Goal: Information Seeking & Learning: Learn about a topic

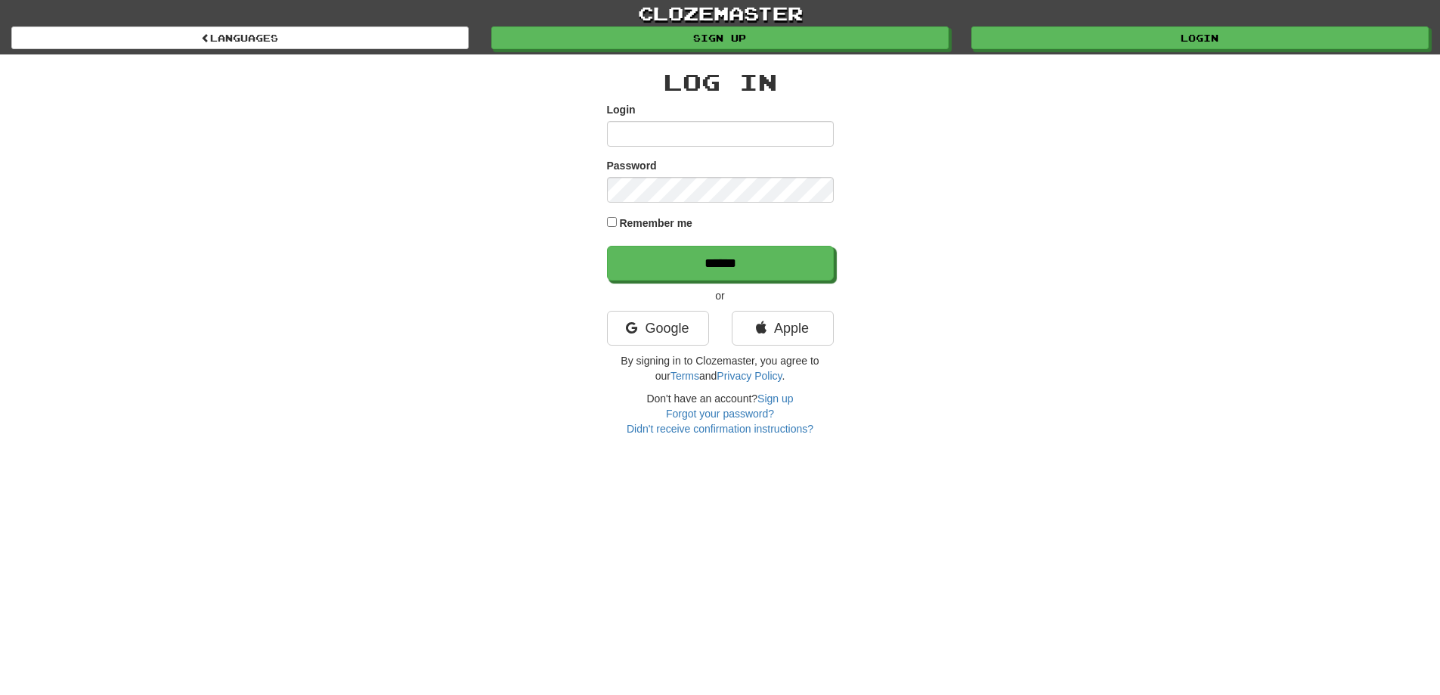
click at [637, 125] on input "Login" at bounding box center [720, 134] width 227 height 26
type input "**********"
click at [607, 246] on input "******" at bounding box center [720, 263] width 227 height 35
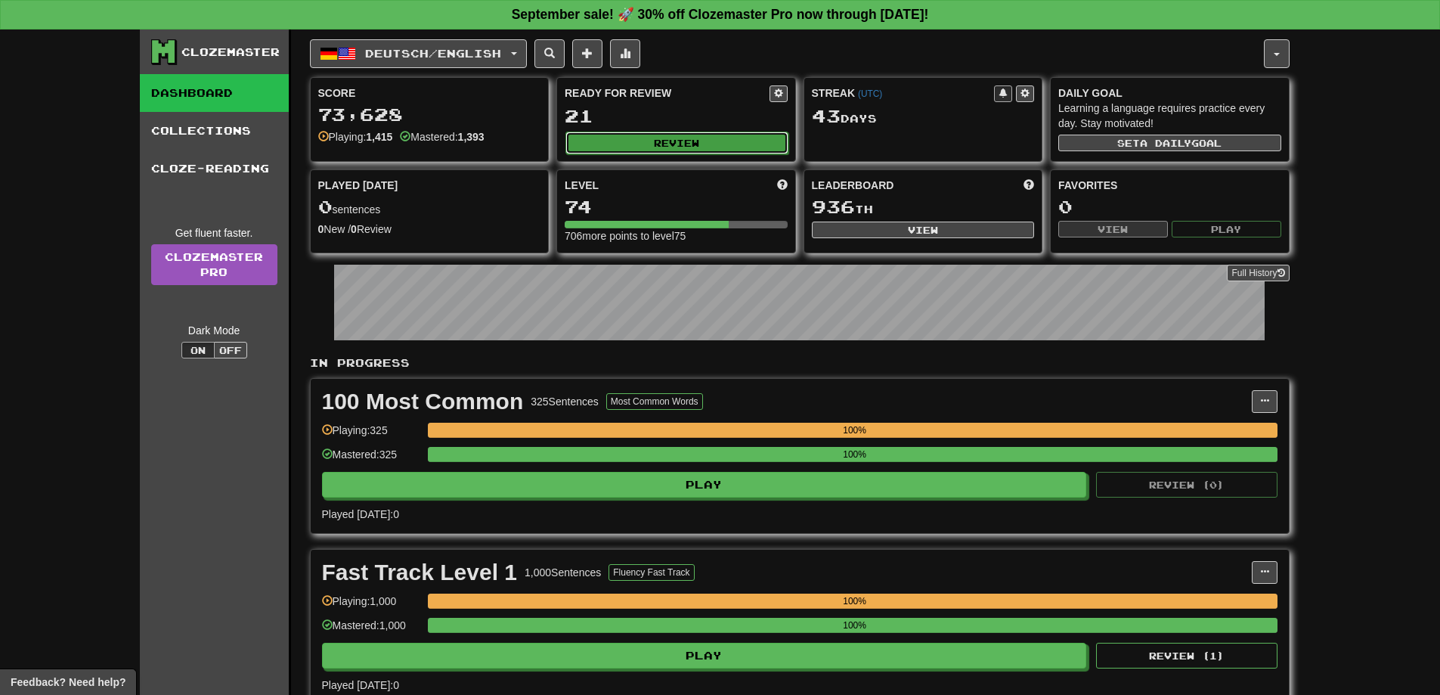
click at [669, 142] on button "Review" at bounding box center [677, 143] width 223 height 23
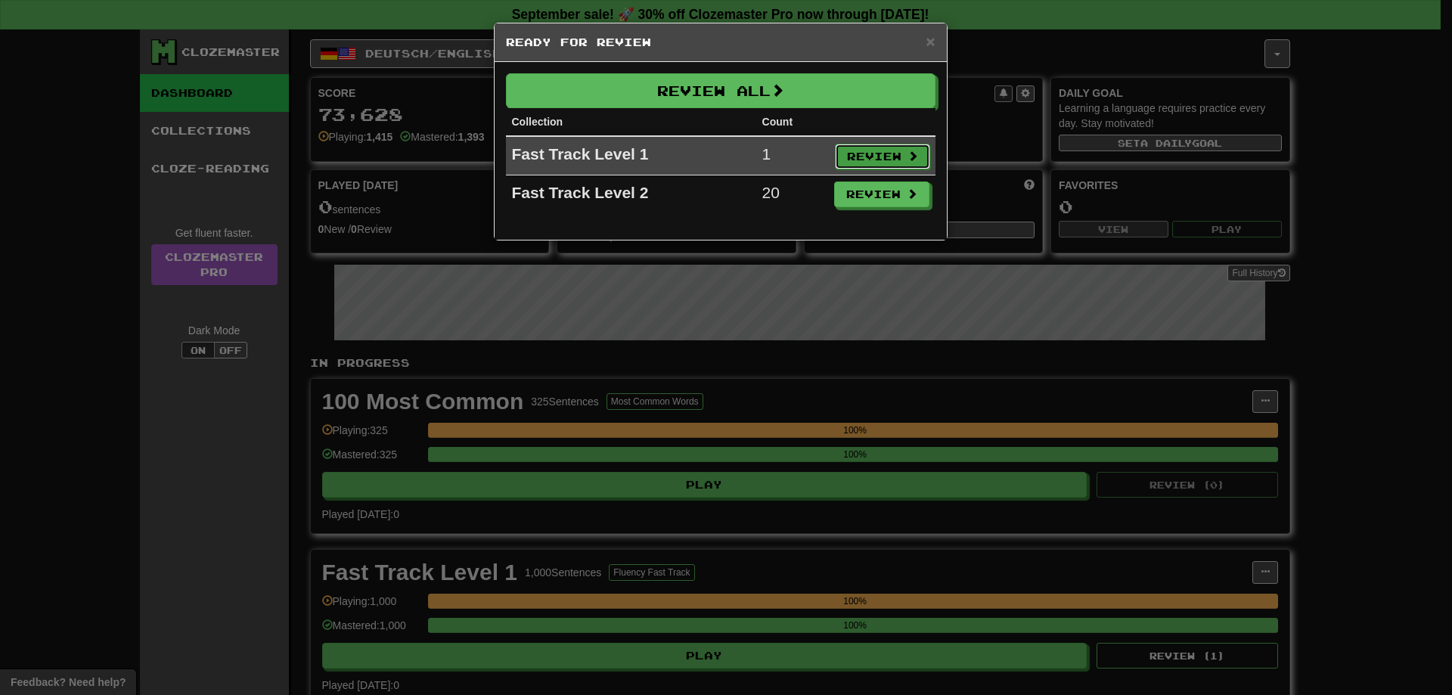
click at [866, 154] on button "Review" at bounding box center [882, 157] width 95 height 26
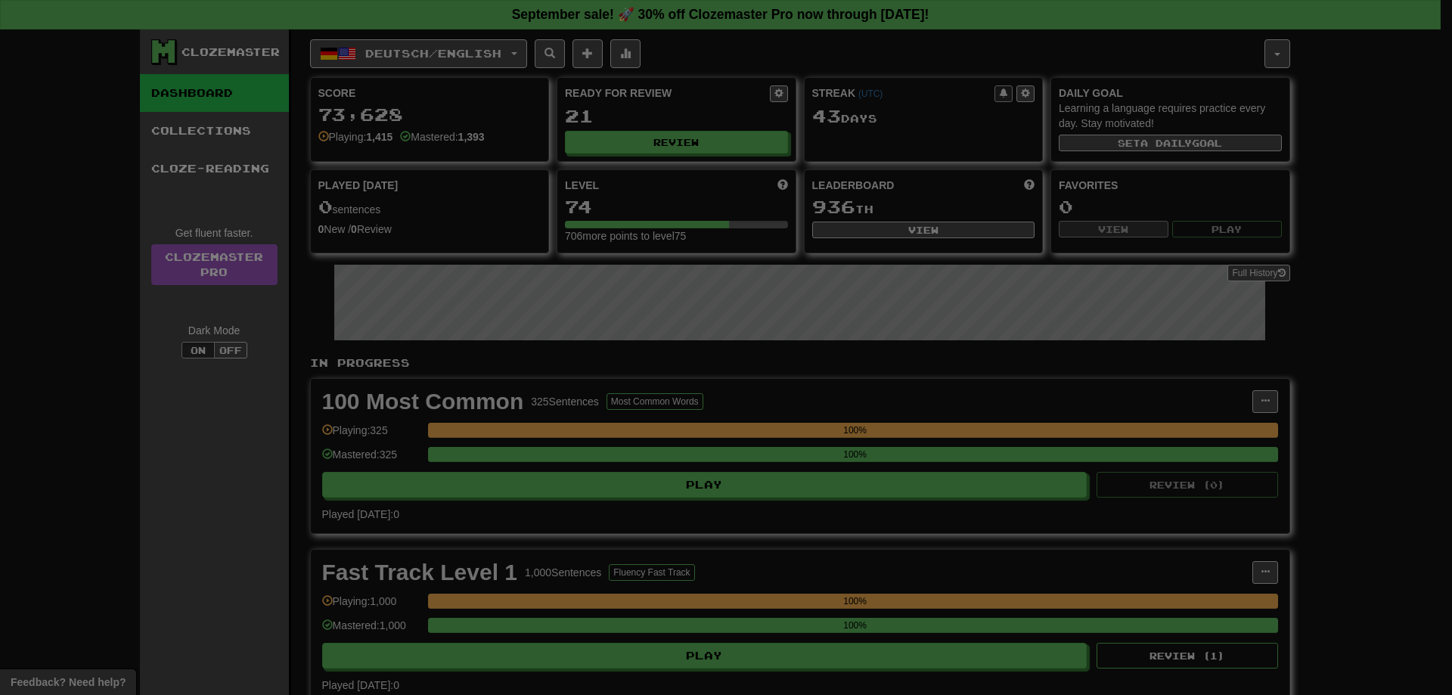
select select "**"
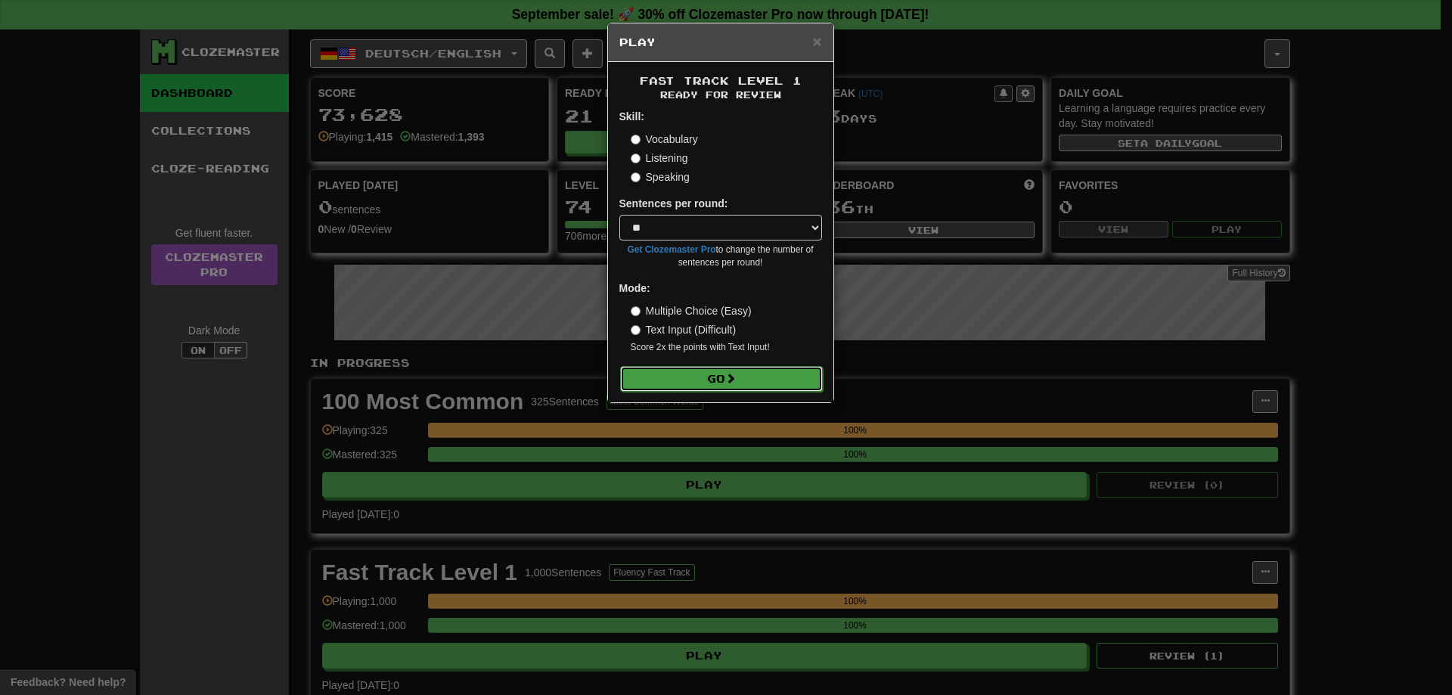
click at [736, 379] on span at bounding box center [730, 378] width 11 height 11
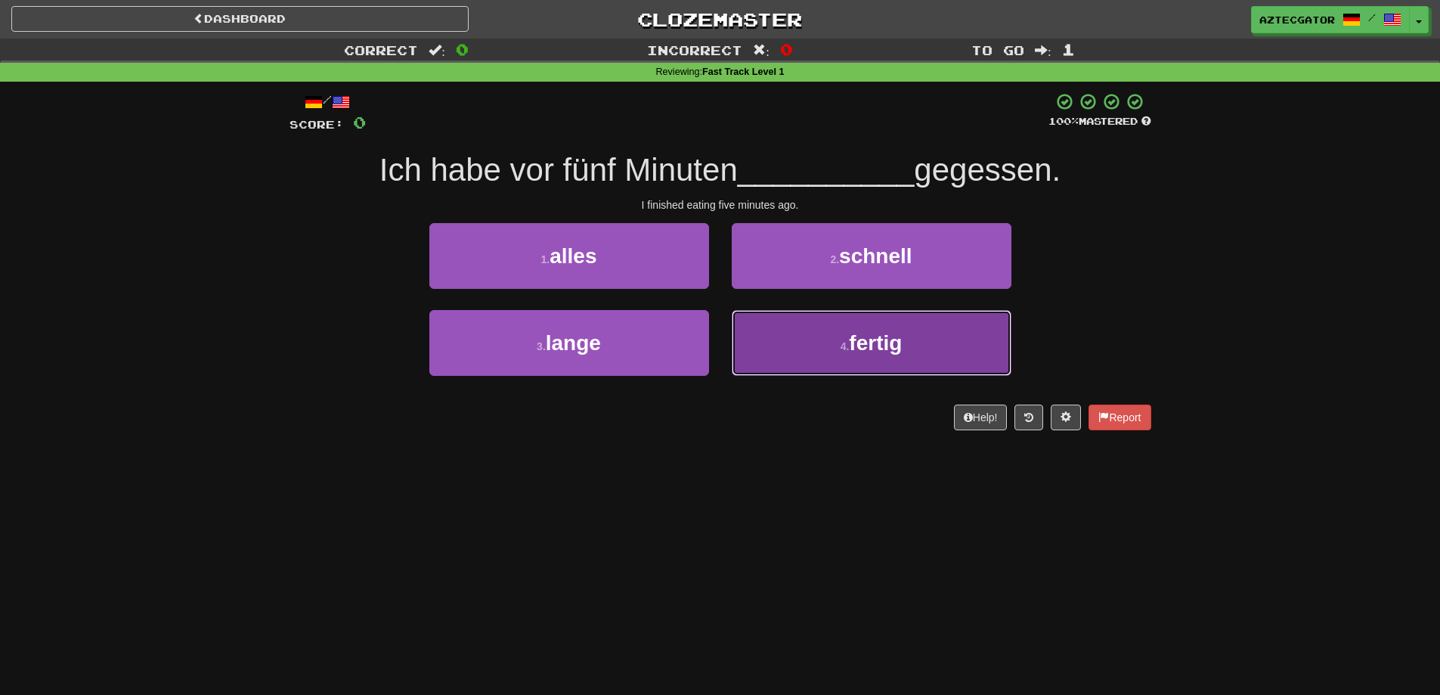
click at [857, 336] on span "fertig" at bounding box center [875, 342] width 53 height 23
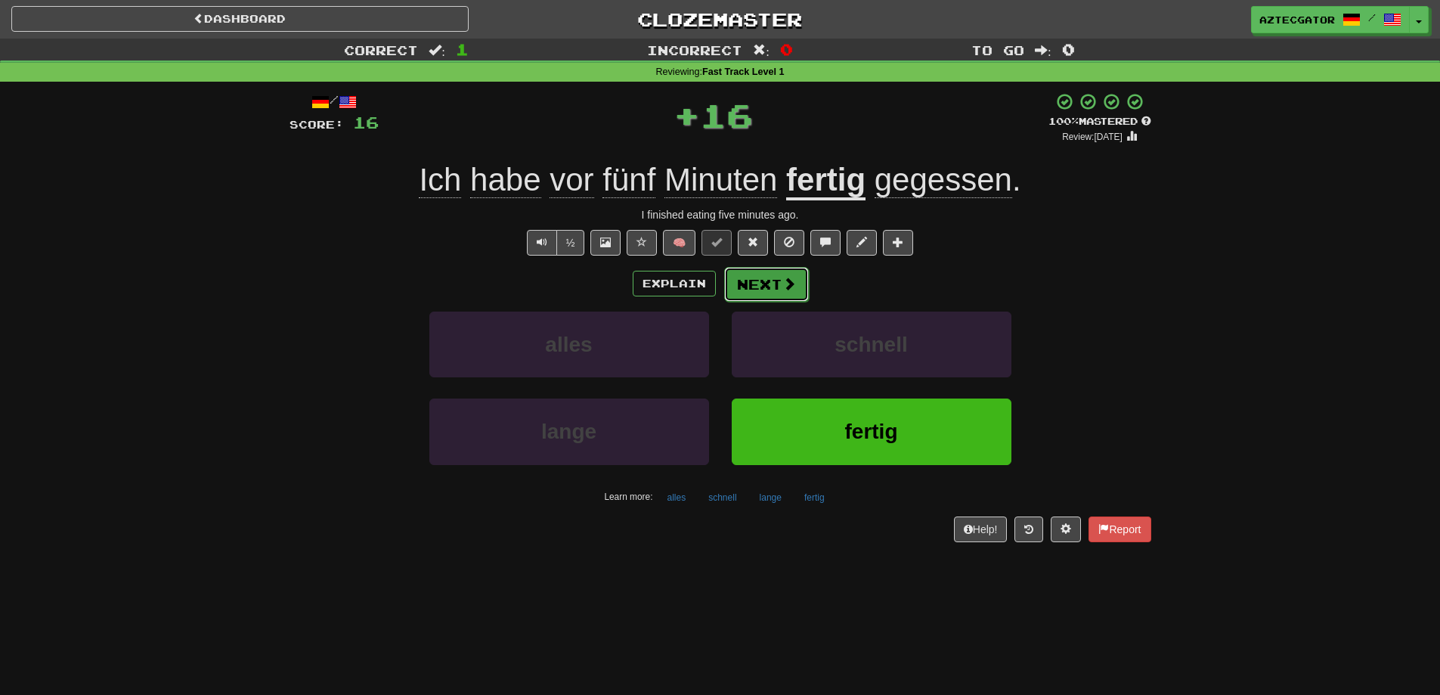
click at [775, 275] on button "Next" at bounding box center [766, 284] width 85 height 35
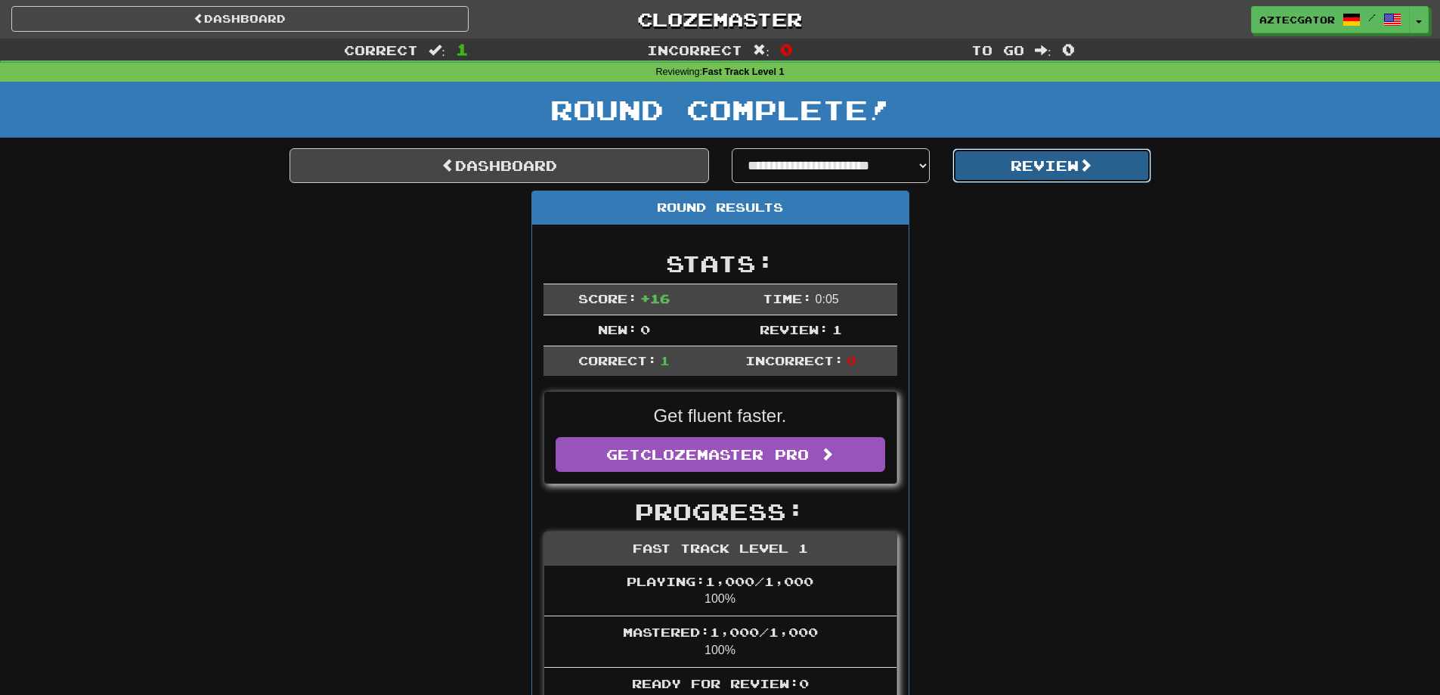
click at [991, 174] on button "Review" at bounding box center [1052, 165] width 199 height 35
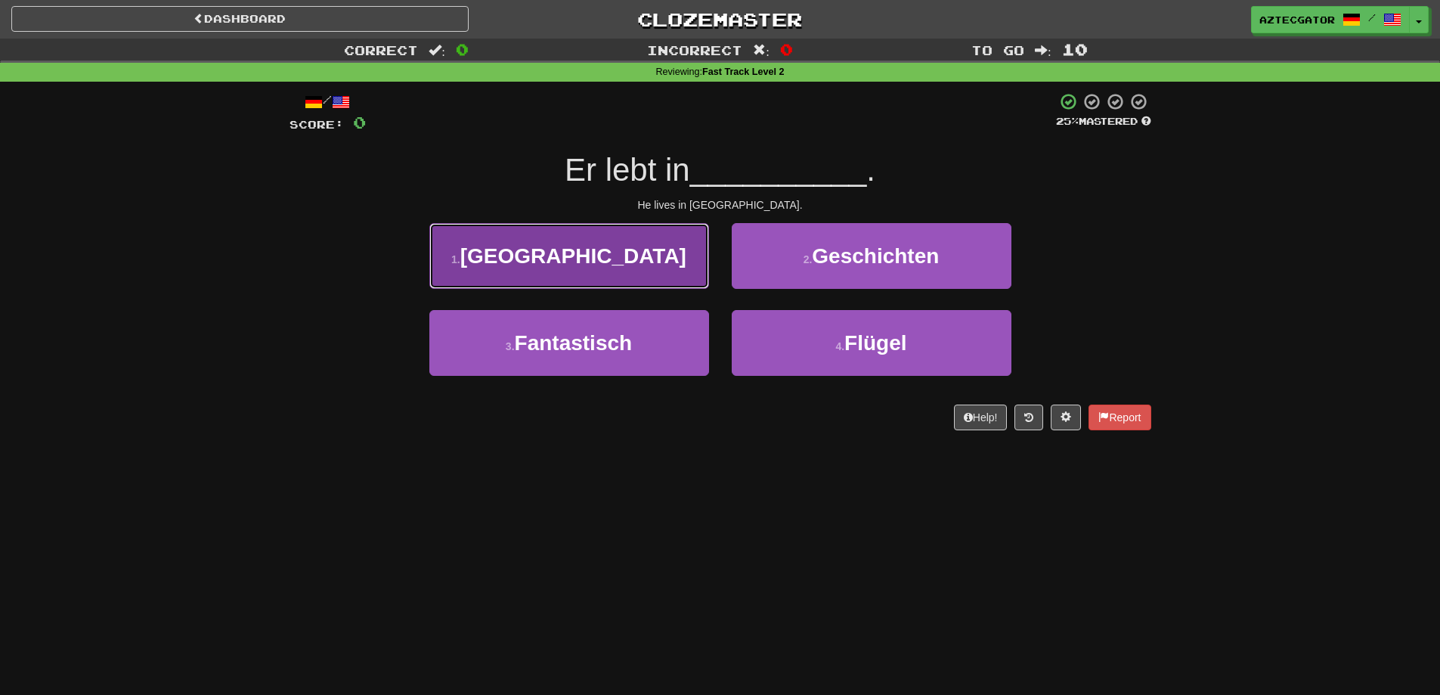
click at [684, 264] on button "1 . England" at bounding box center [569, 256] width 280 height 66
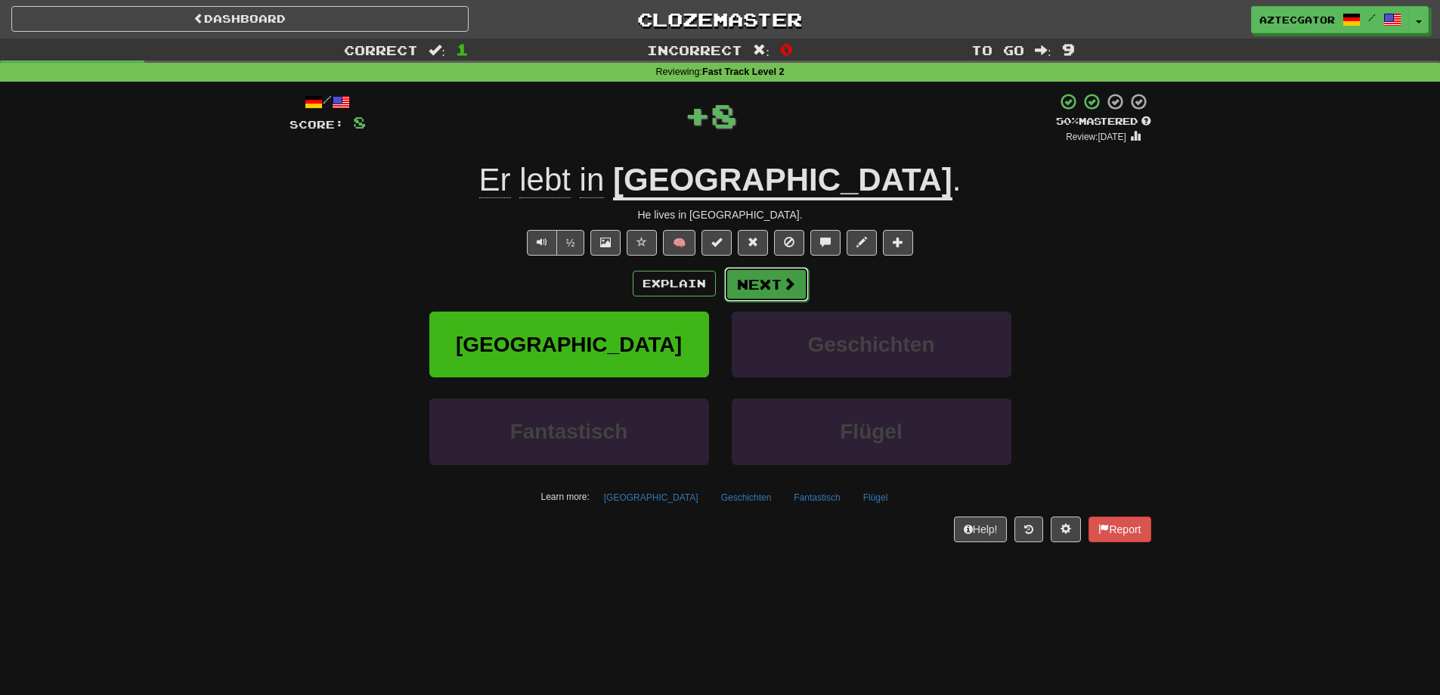
click at [783, 278] on span at bounding box center [790, 284] width 14 height 14
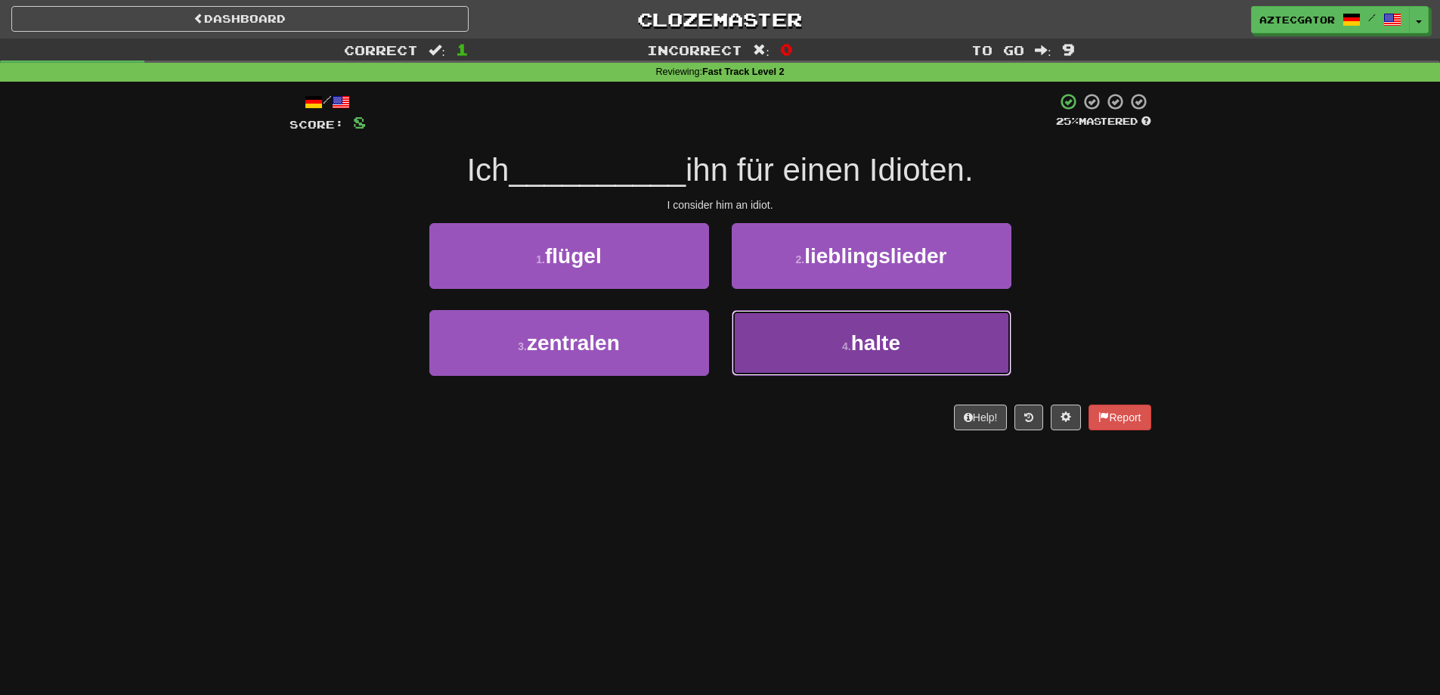
click at [829, 333] on button "4 . halte" at bounding box center [872, 343] width 280 height 66
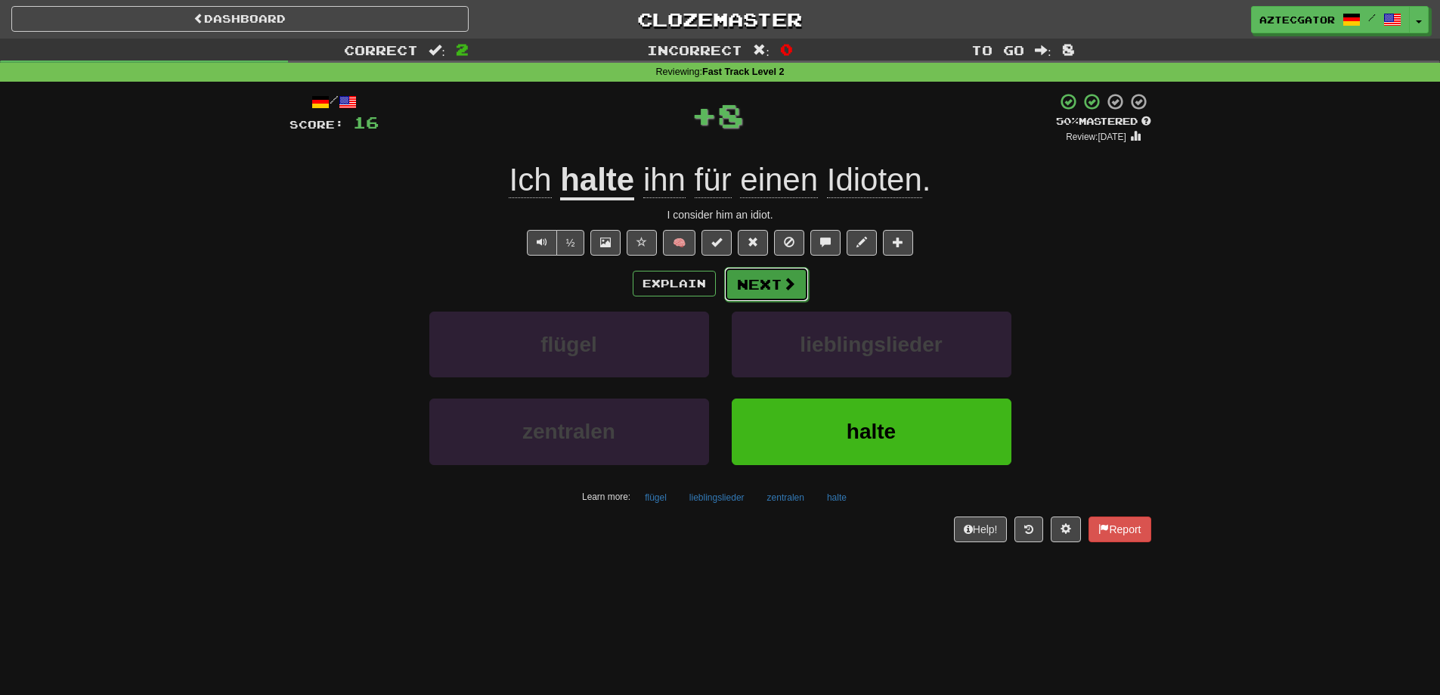
click at [774, 274] on button "Next" at bounding box center [766, 284] width 85 height 35
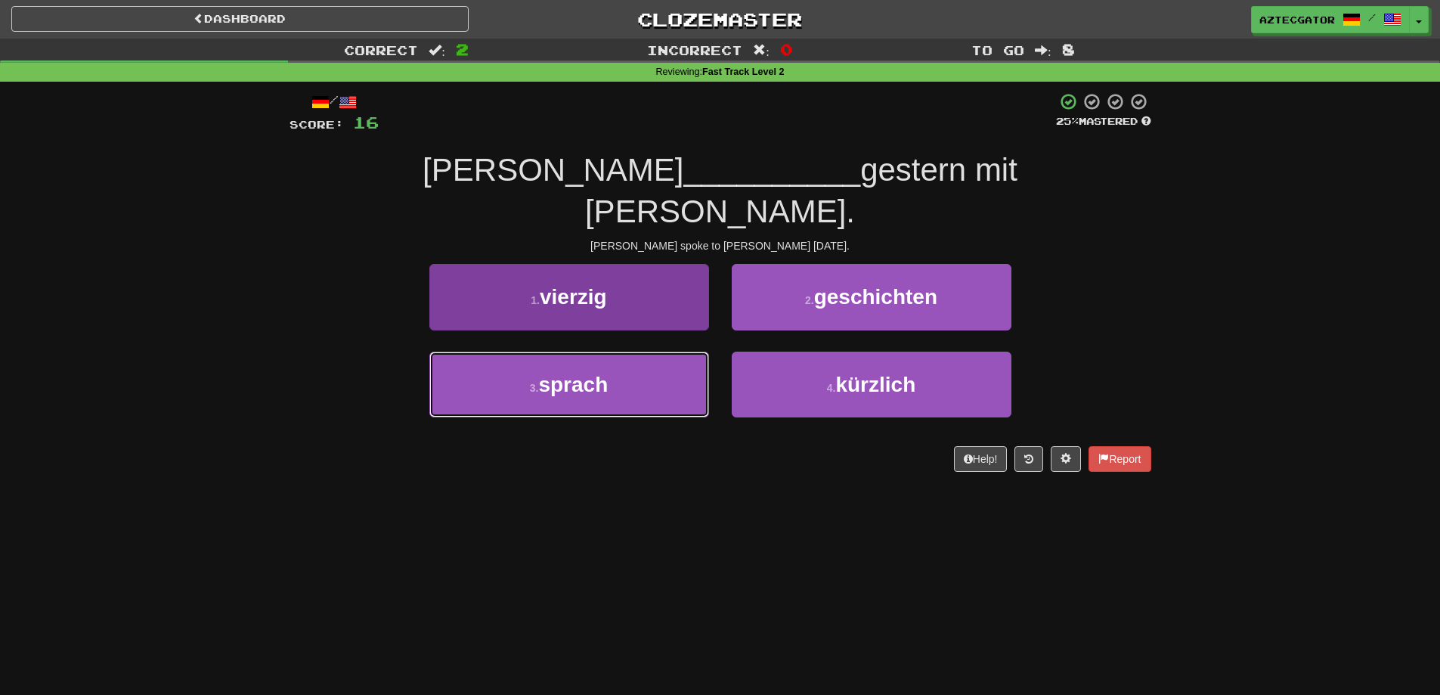
click at [662, 352] on button "3 . sprach" at bounding box center [569, 385] width 280 height 66
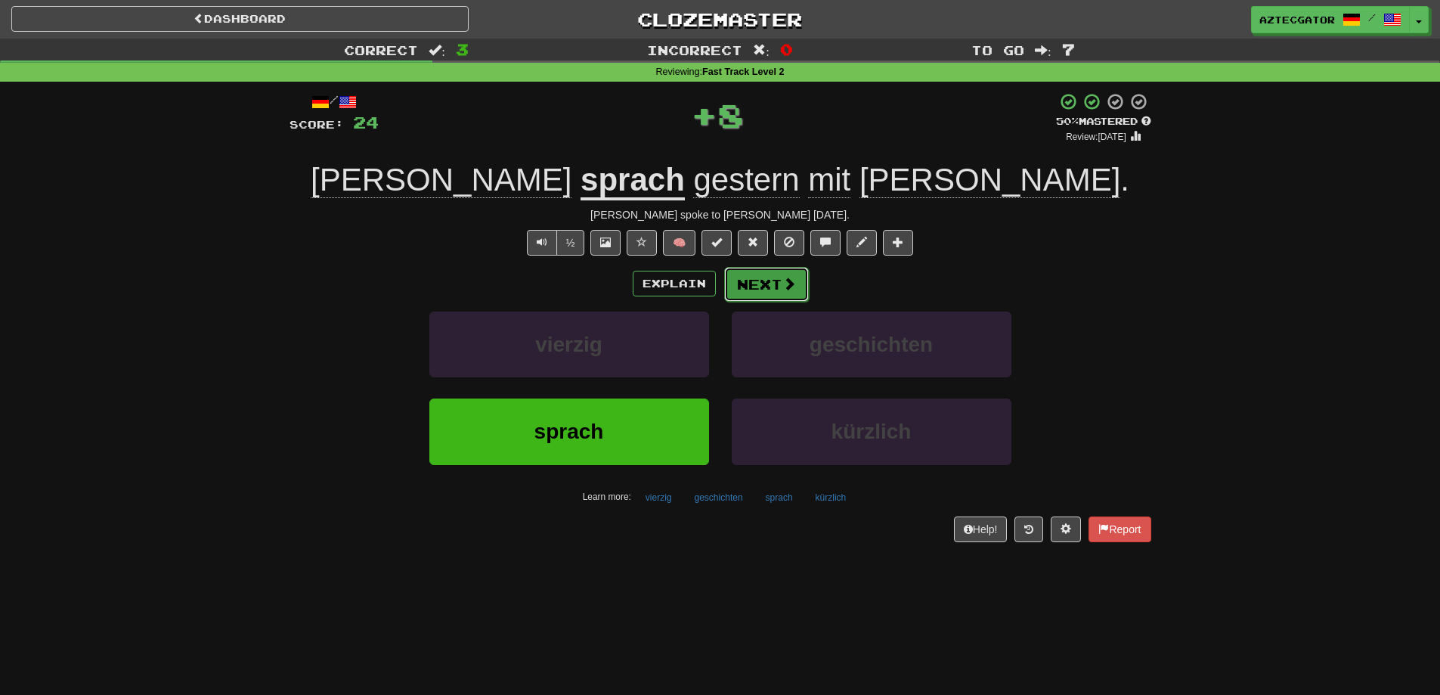
click at [783, 285] on span at bounding box center [790, 284] width 14 height 14
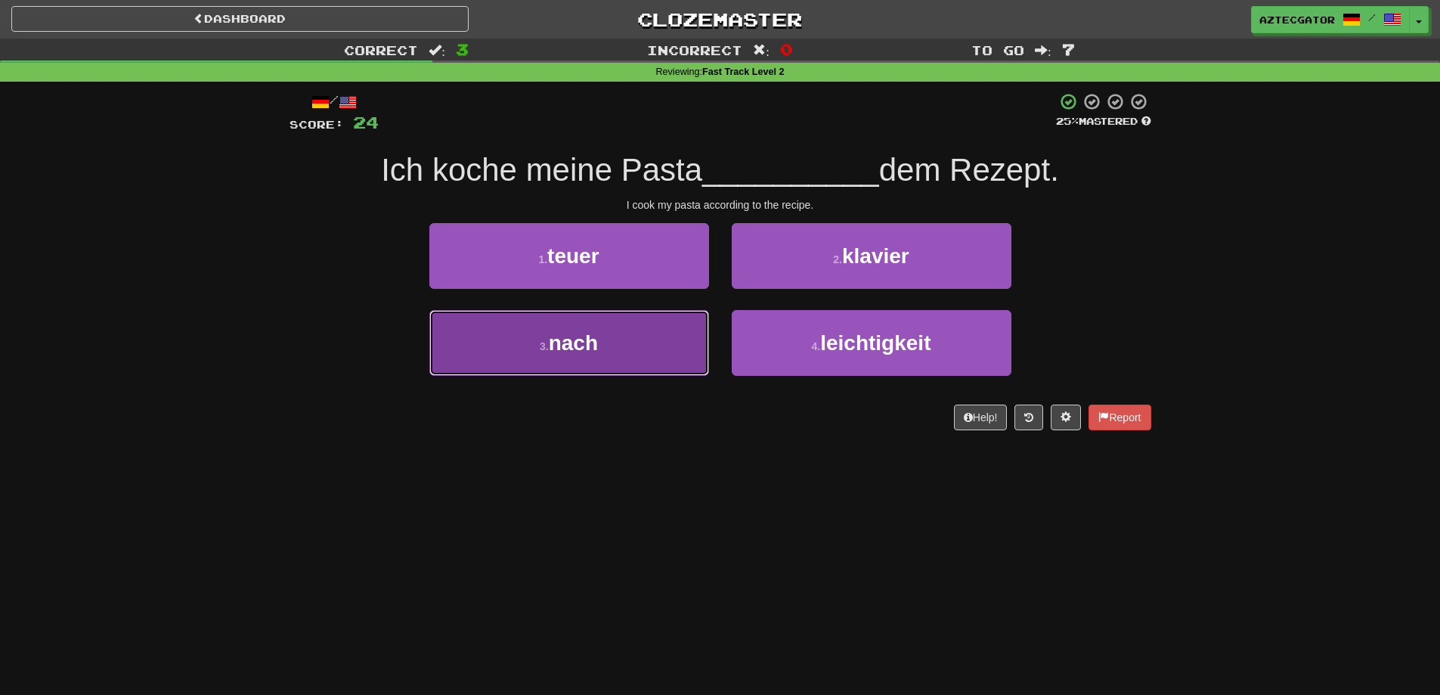
click at [653, 351] on button "3 . nach" at bounding box center [569, 343] width 280 height 66
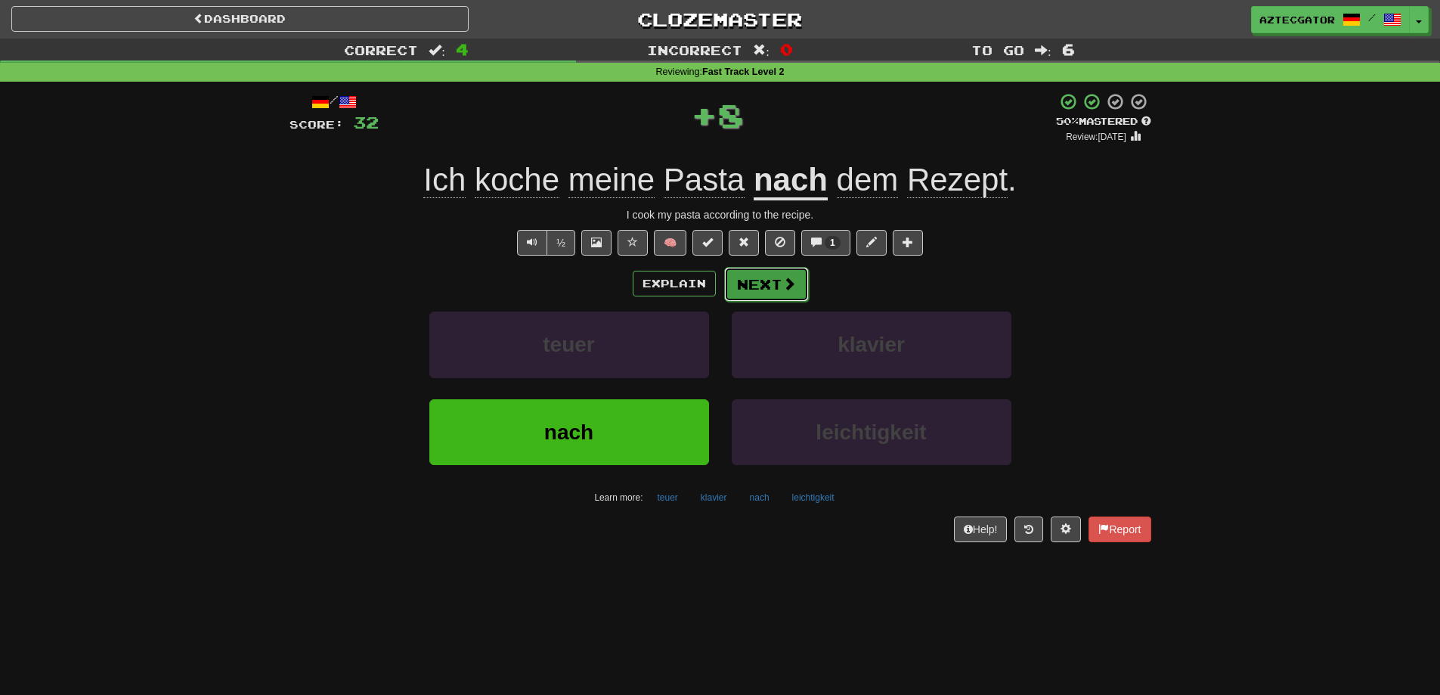
click at [793, 279] on span at bounding box center [790, 284] width 14 height 14
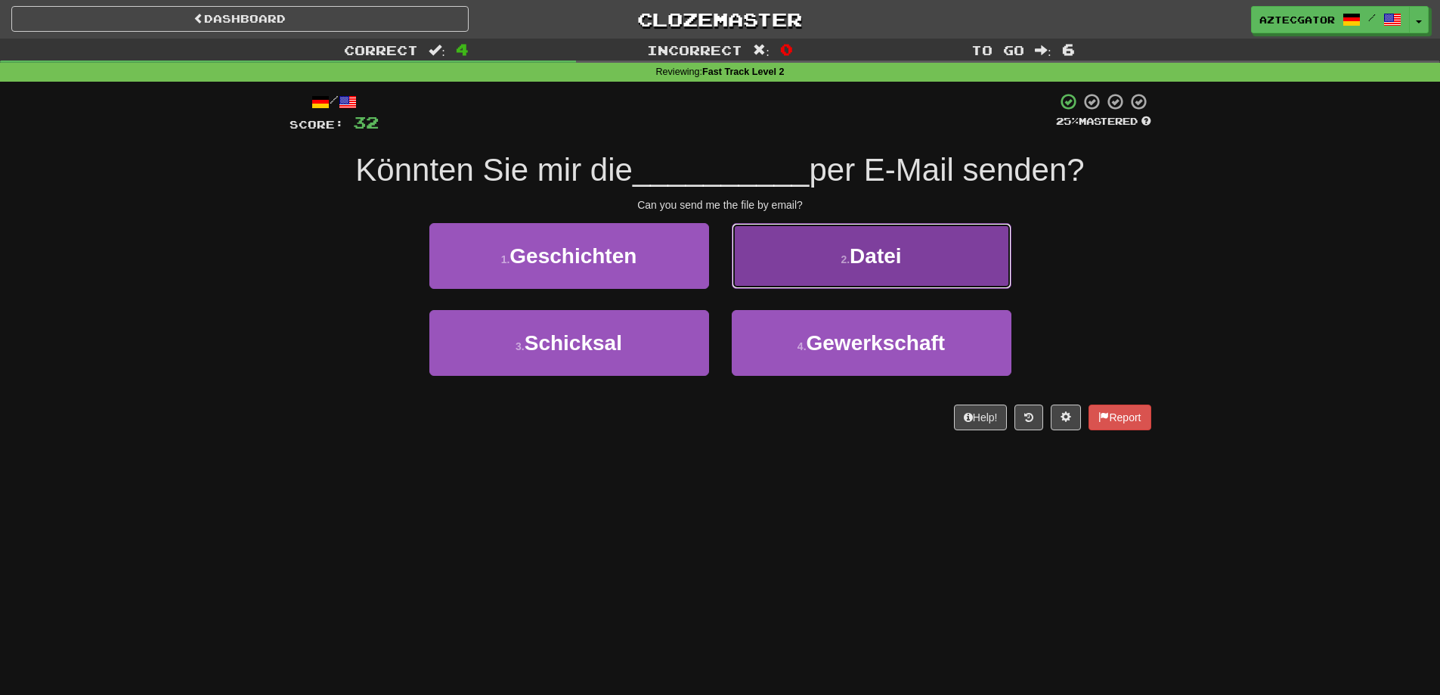
click at [835, 260] on button "2 . Datei" at bounding box center [872, 256] width 280 height 66
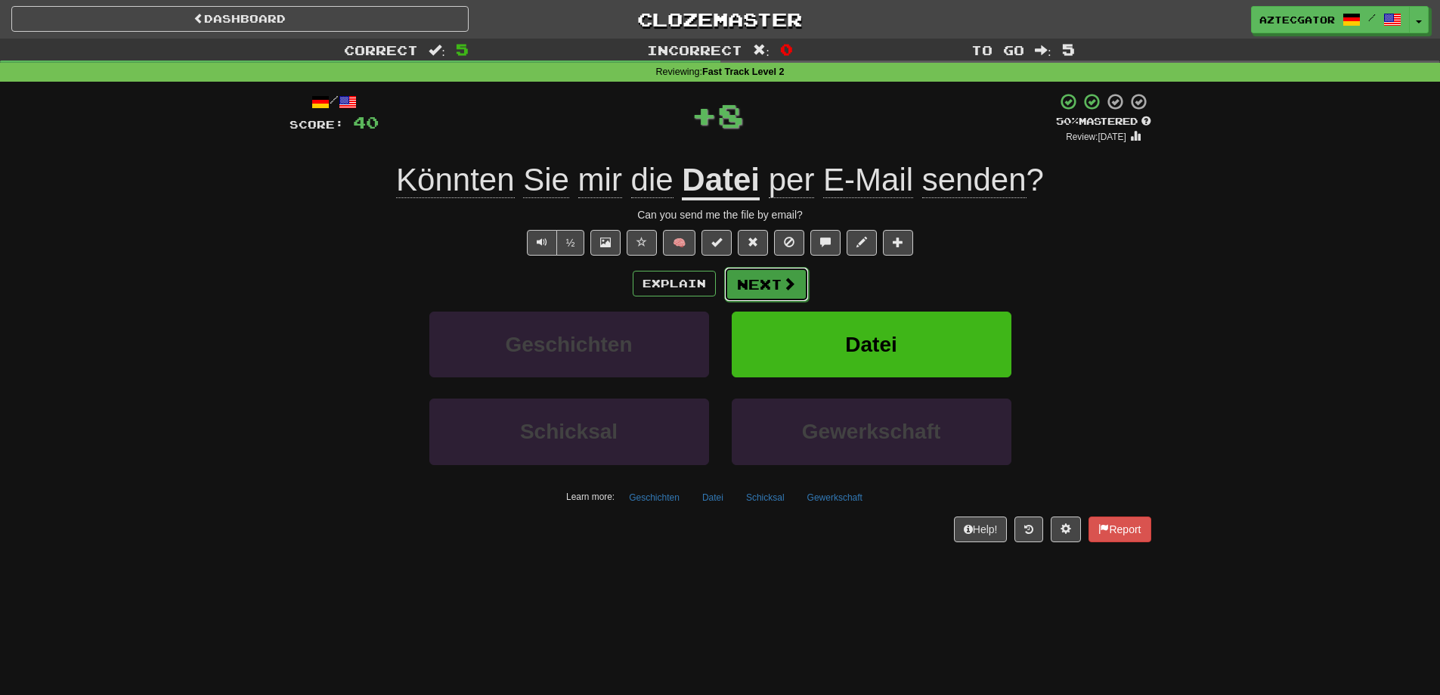
click at [776, 276] on button "Next" at bounding box center [766, 284] width 85 height 35
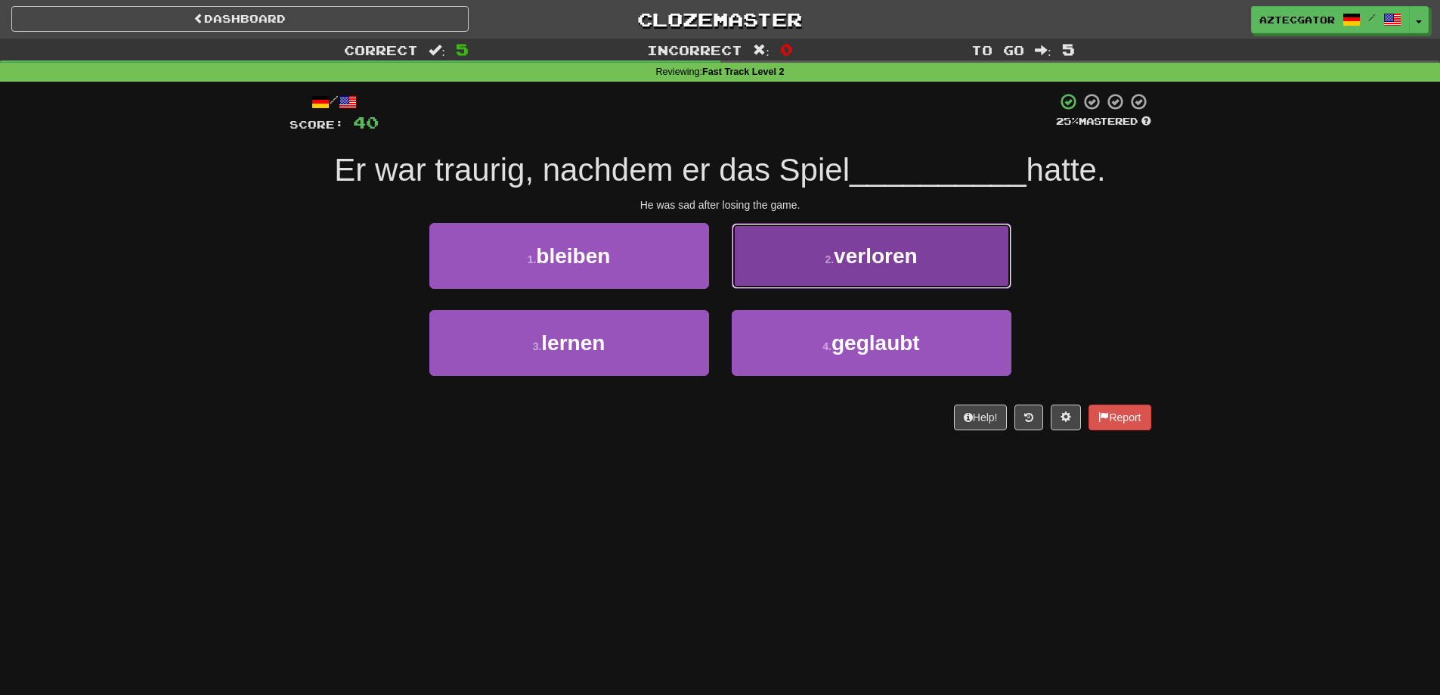
click at [879, 267] on span "verloren" at bounding box center [876, 255] width 84 height 23
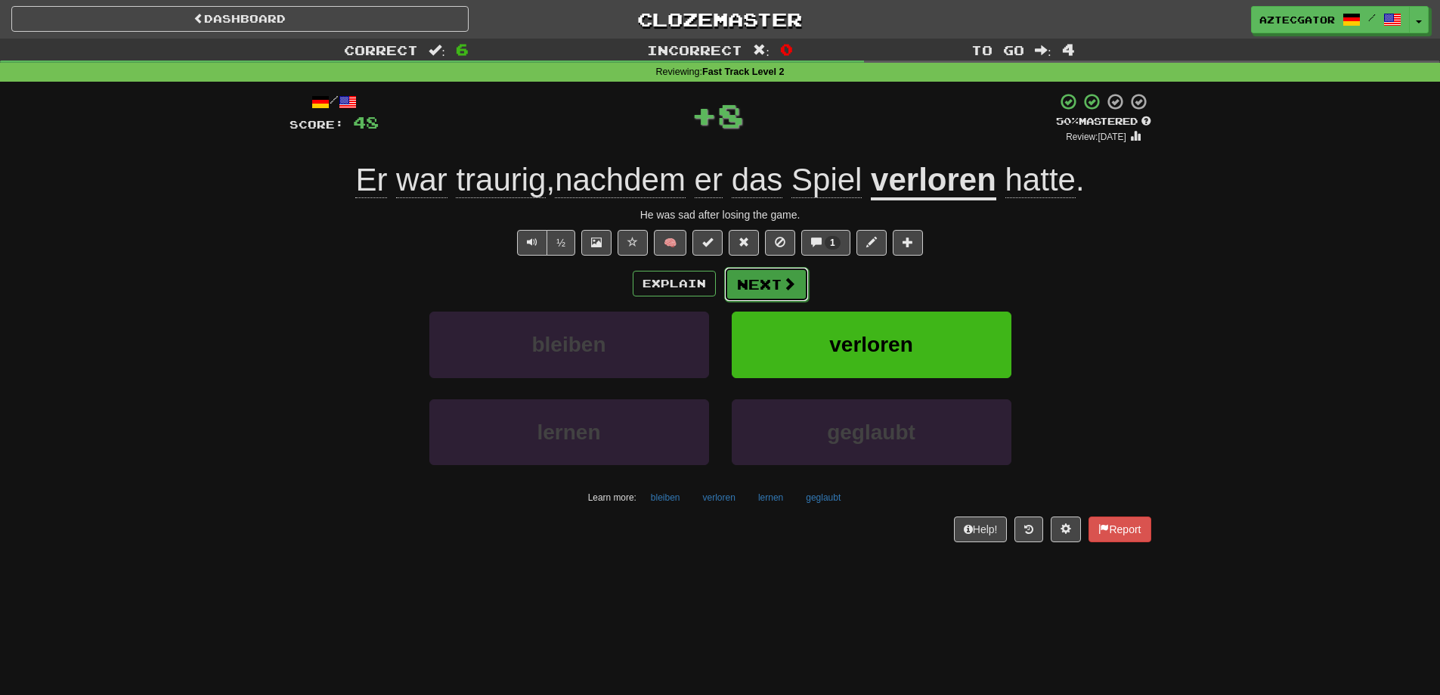
click at [780, 279] on button "Next" at bounding box center [766, 284] width 85 height 35
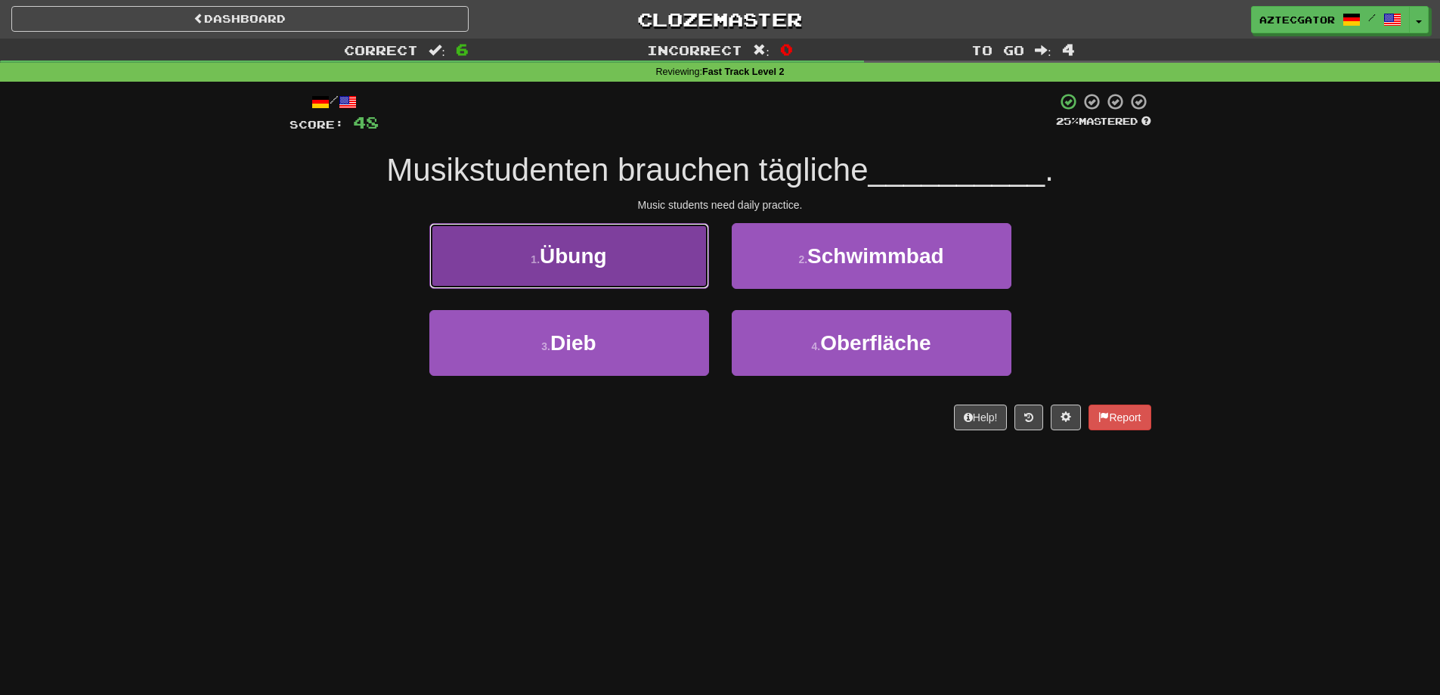
click at [673, 265] on button "1 . Übung" at bounding box center [569, 256] width 280 height 66
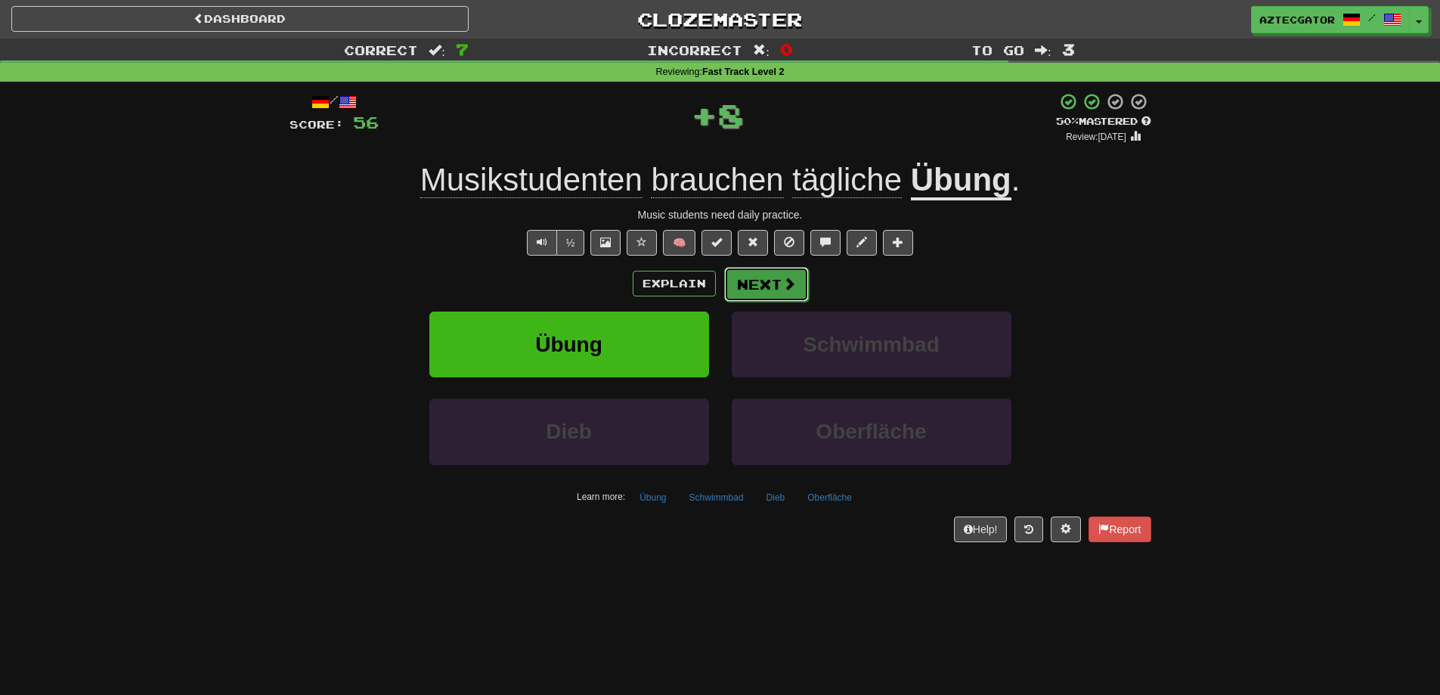
click at [767, 281] on button "Next" at bounding box center [766, 284] width 85 height 35
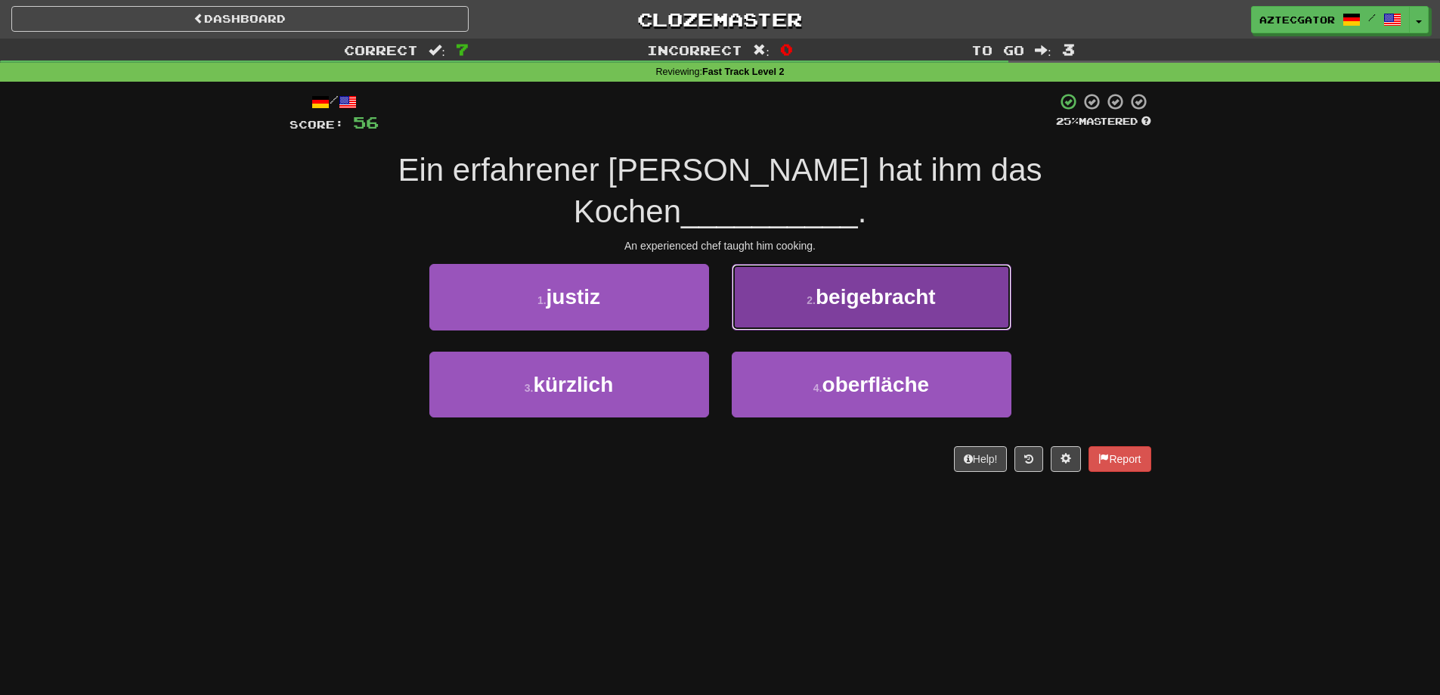
click at [830, 285] on span "beigebracht" at bounding box center [876, 296] width 120 height 23
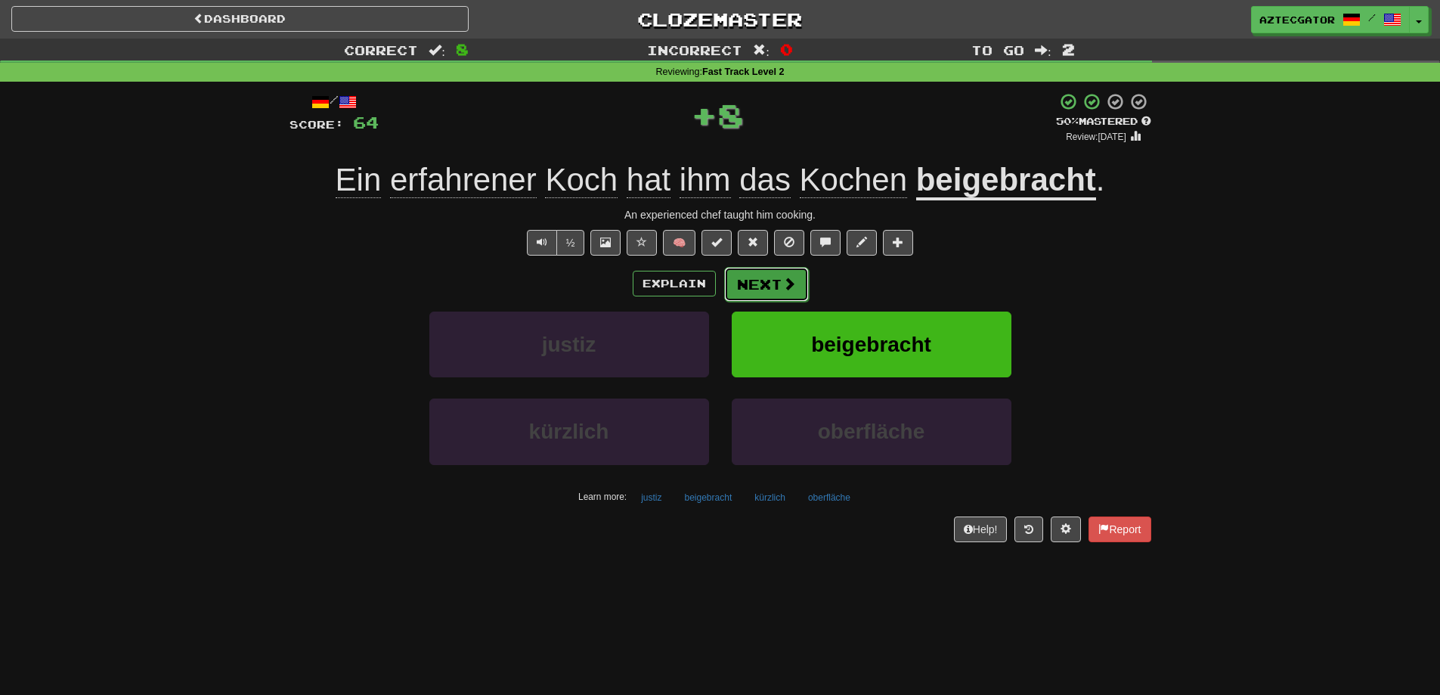
click at [765, 278] on button "Next" at bounding box center [766, 284] width 85 height 35
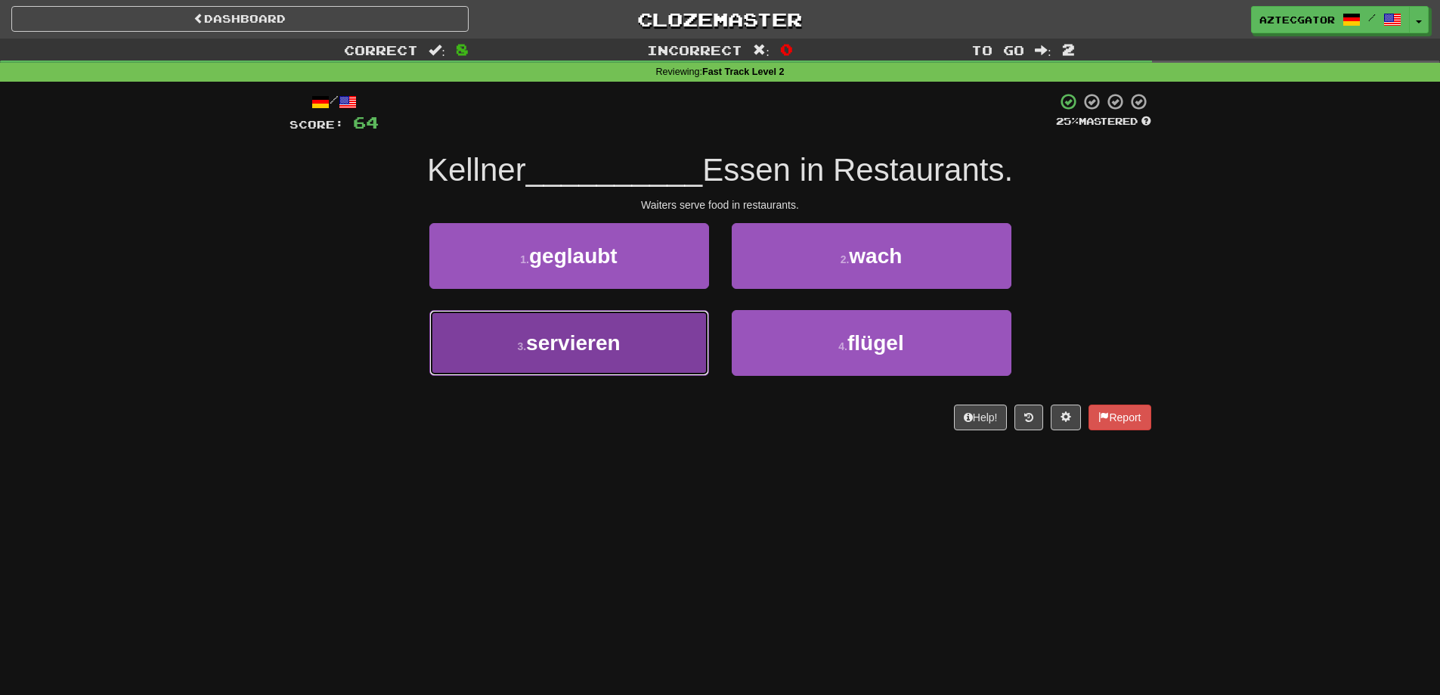
click at [671, 344] on button "3 . servieren" at bounding box center [569, 343] width 280 height 66
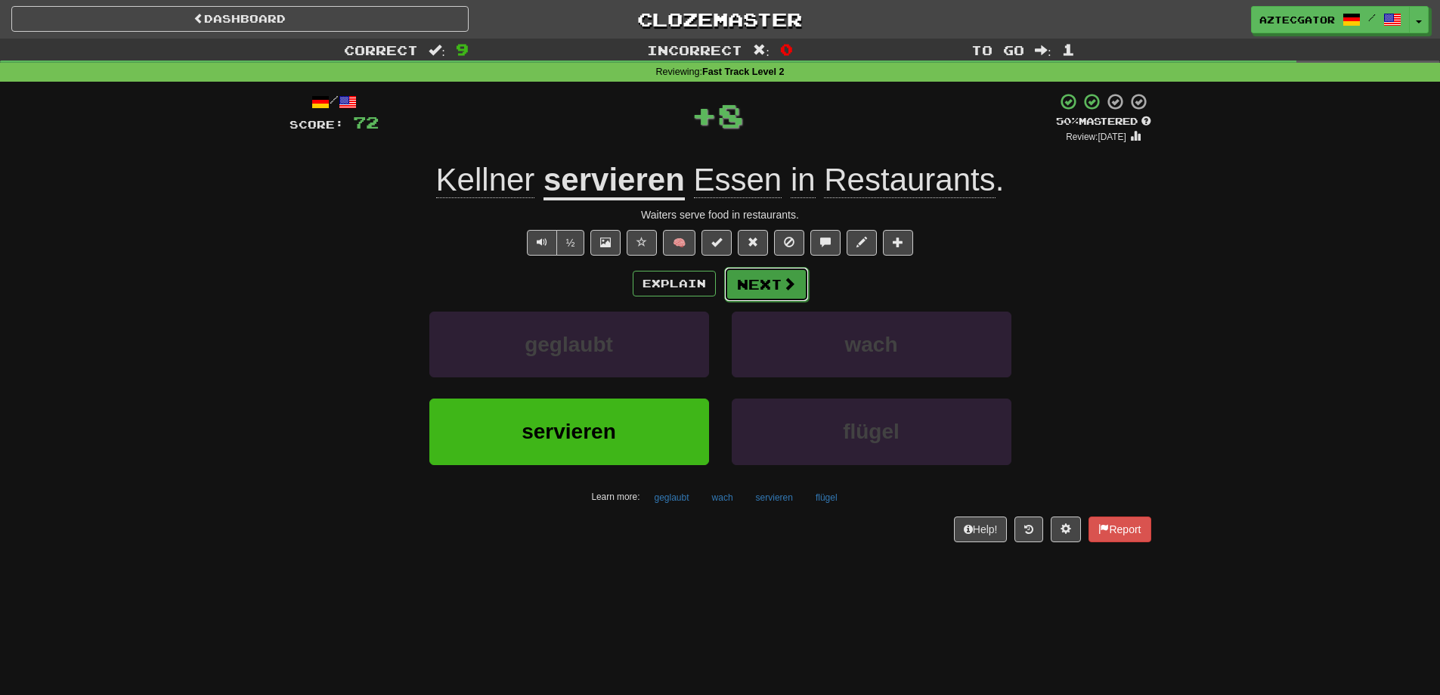
click at [768, 286] on button "Next" at bounding box center [766, 284] width 85 height 35
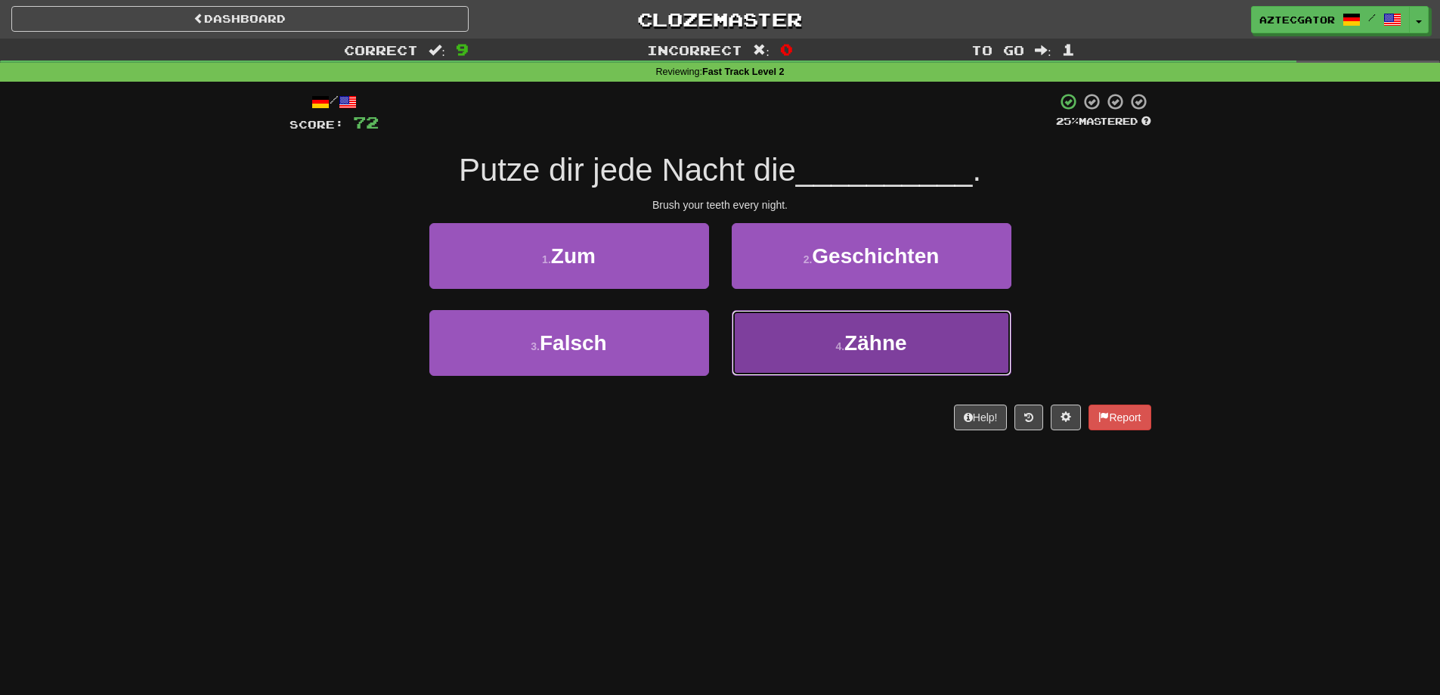
click at [800, 354] on button "4 . Zähne" at bounding box center [872, 343] width 280 height 66
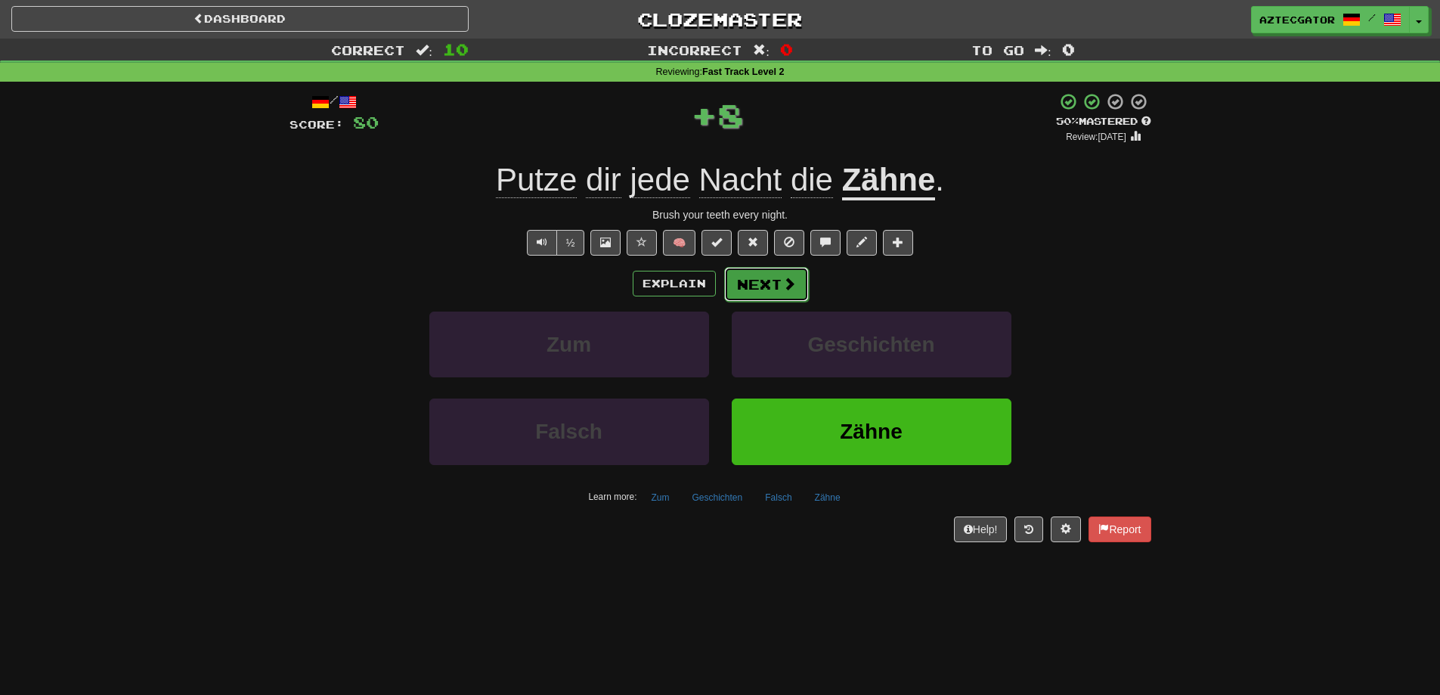
click at [777, 300] on button "Next" at bounding box center [766, 284] width 85 height 35
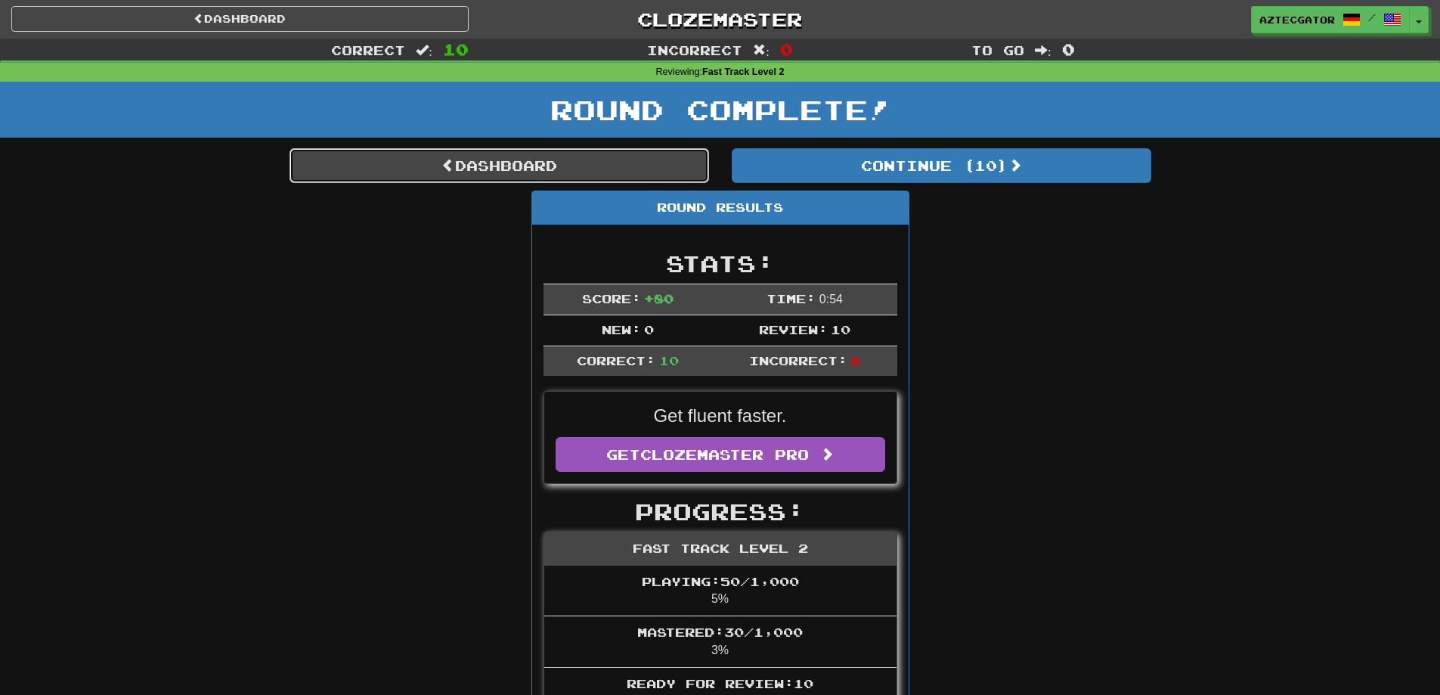
click at [624, 157] on link "Dashboard" at bounding box center [500, 165] width 420 height 35
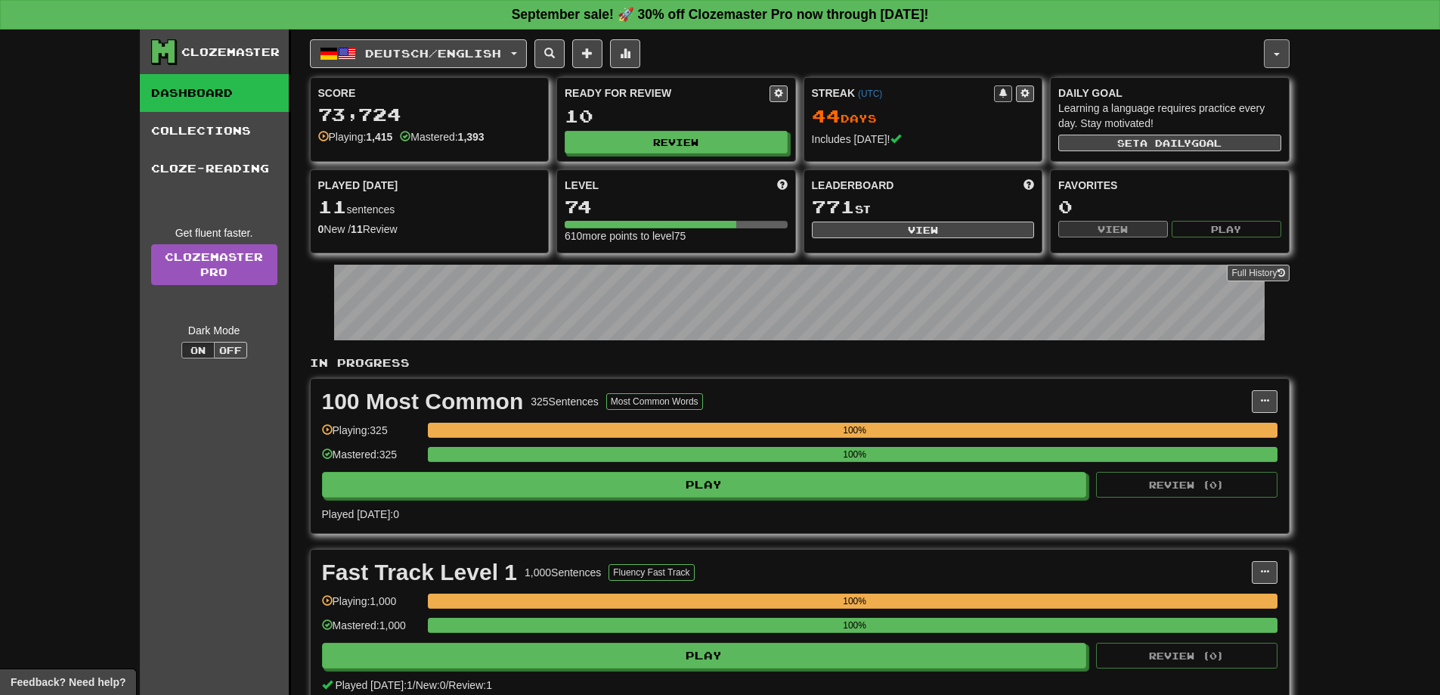
click at [1267, 50] on button "button" at bounding box center [1277, 53] width 26 height 29
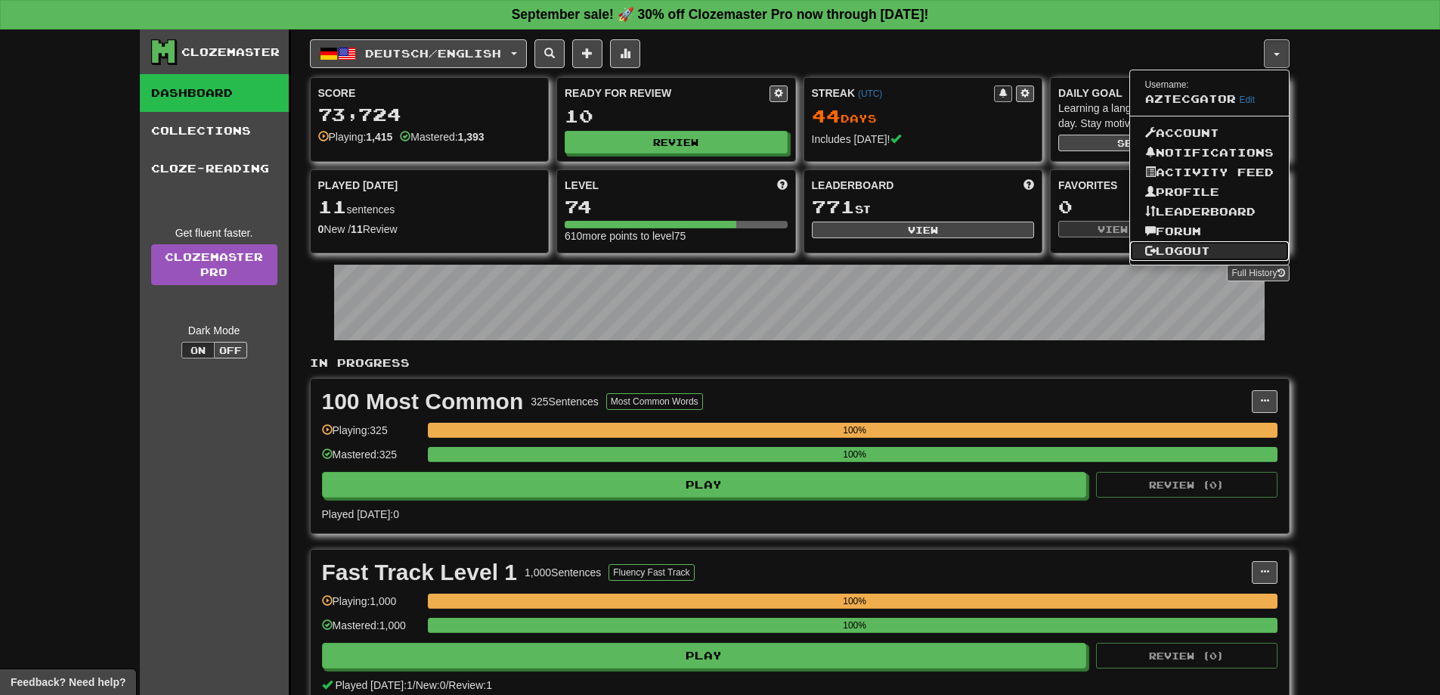
click at [1177, 246] on link "Logout" at bounding box center [1209, 251] width 159 height 20
